Goal: Task Accomplishment & Management: Complete application form

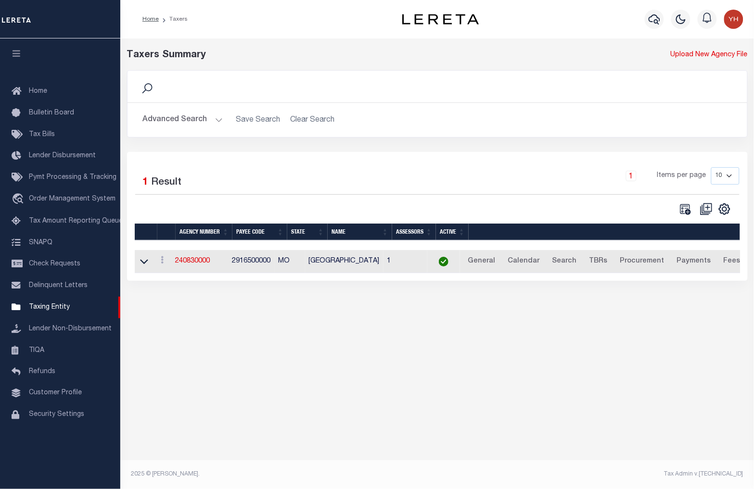
click at [172, 121] on button "Advanced Search" at bounding box center [183, 120] width 80 height 19
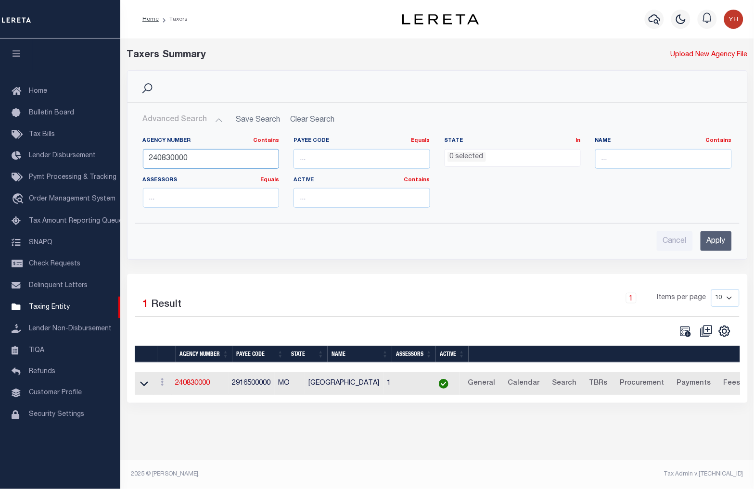
click at [171, 160] on input "240830000" at bounding box center [211, 159] width 137 height 20
type input "160900601"
click at [715, 243] on input "Apply" at bounding box center [716, 241] width 31 height 20
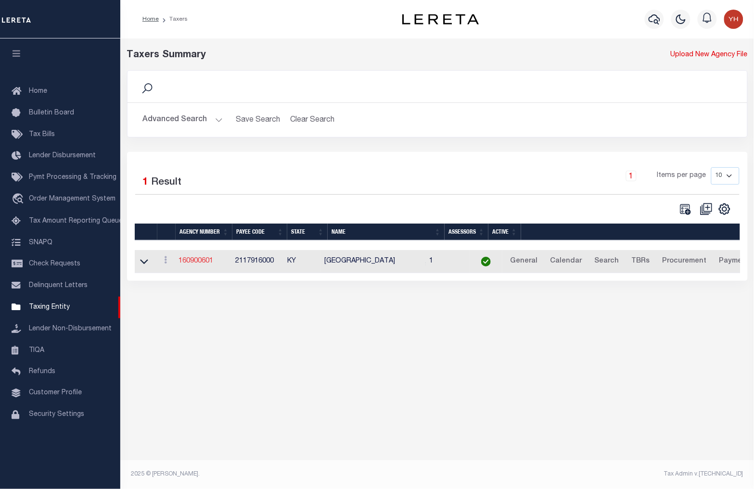
click at [186, 265] on link "160900601" at bounding box center [196, 261] width 35 height 7
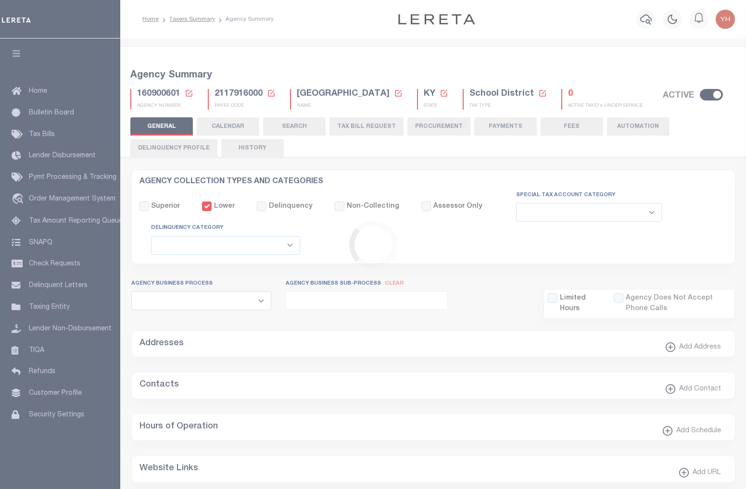
select select
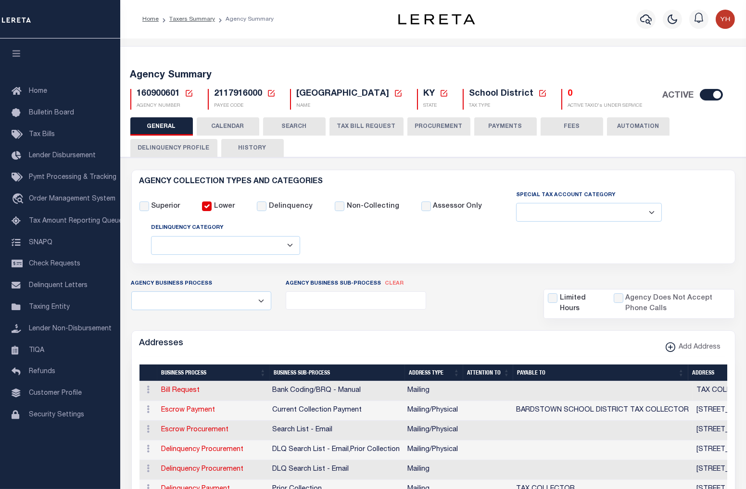
click at [352, 136] on button "TAX BILL REQUEST" at bounding box center [367, 126] width 74 height 18
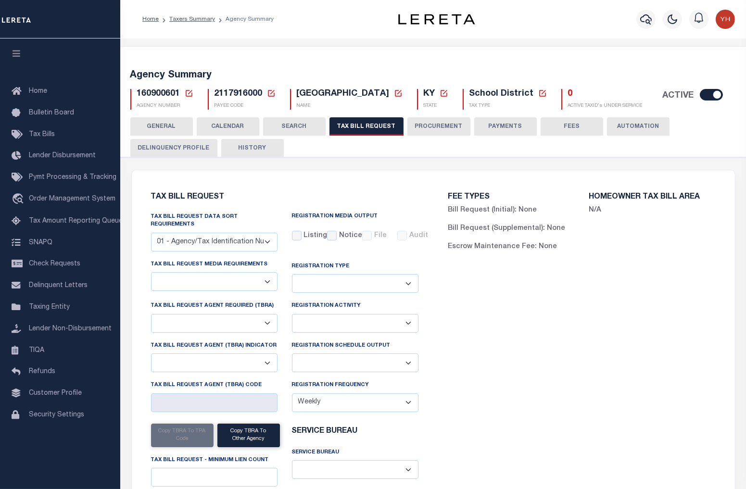
select select "27"
select select "22"
select select "false"
select select "15"
select select "1"
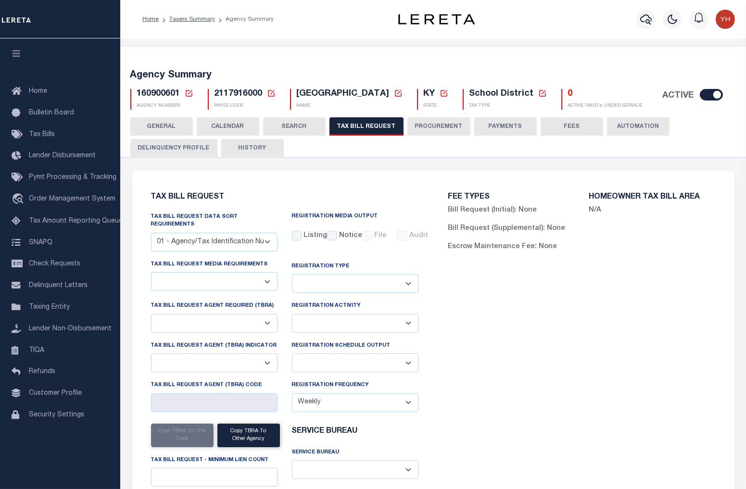
select select
select select "1"
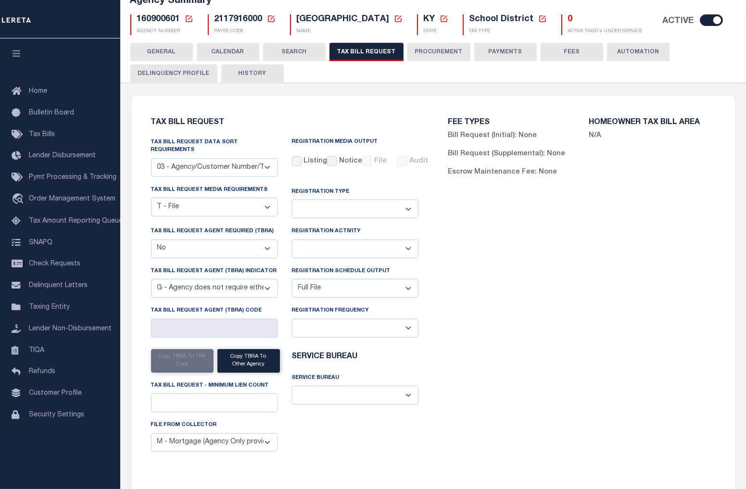
scroll to position [107, 0]
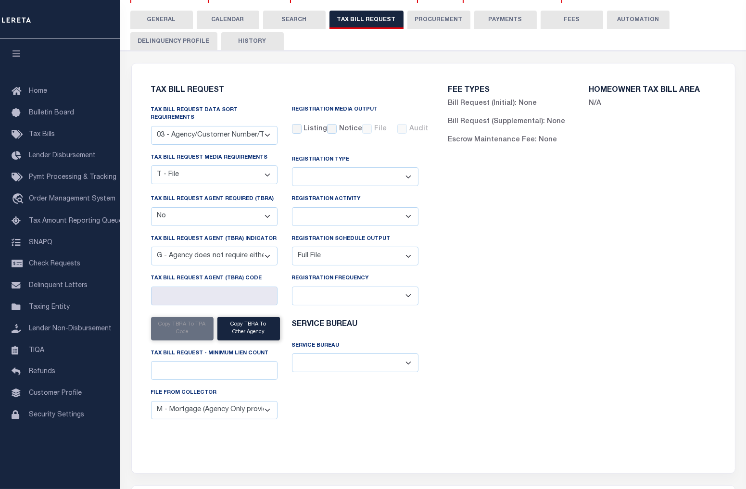
click at [265, 266] on select "A - Agency requires both customer TBRA code and LERETA TBRA code. B - Agency re…" at bounding box center [214, 256] width 127 height 19
click at [410, 450] on div "Tax Bill Request Tax Bill Request Data Sort Requirements 01 - Agency/Tax Identi…" at bounding box center [284, 262] width 283 height 375
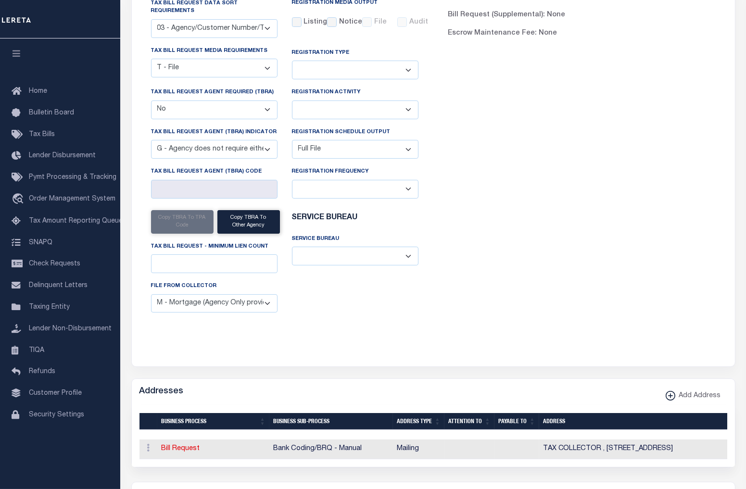
scroll to position [374, 0]
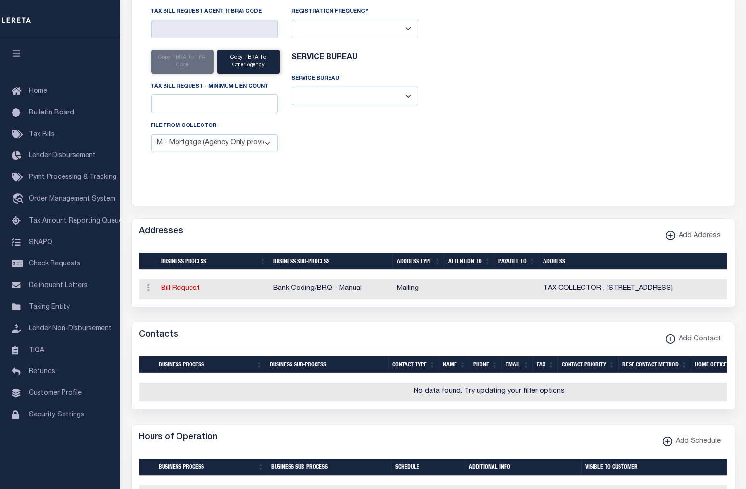
click at [408, 105] on select "ACC Taxes Ad Valorem Appraisal Assessments of the Southwest AutoAgent B & A Mun…" at bounding box center [355, 96] width 127 height 19
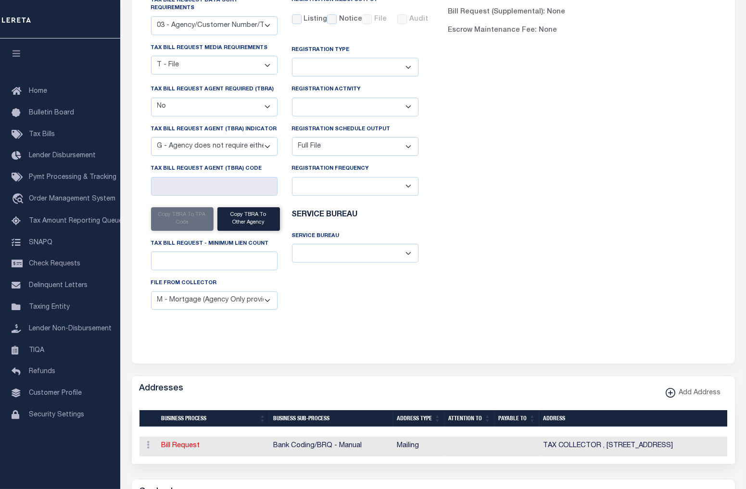
scroll to position [214, 0]
